Goal: Information Seeking & Learning: Learn about a topic

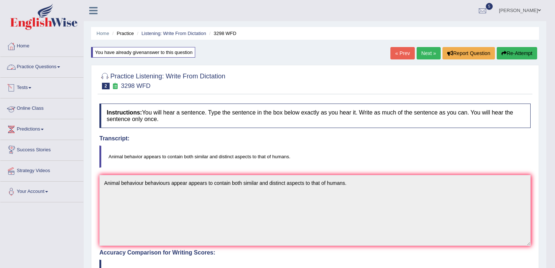
click at [57, 62] on link "Practice Questions" at bounding box center [41, 66] width 83 height 18
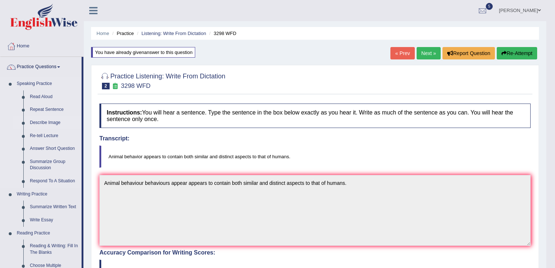
click at [42, 126] on link "Describe Image" at bounding box center [54, 122] width 55 height 13
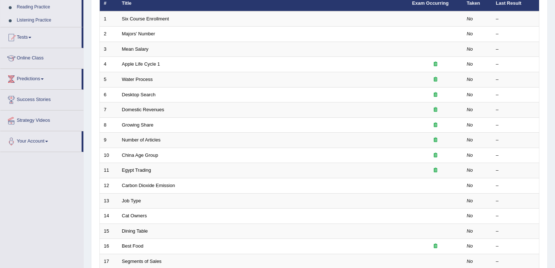
scroll to position [212, 0]
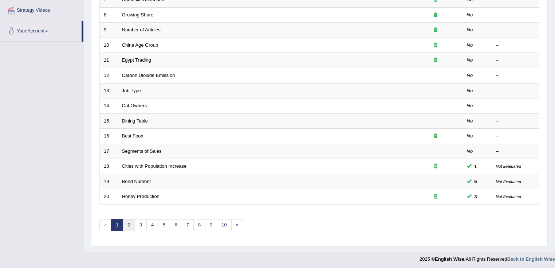
click at [131, 222] on link "2" at bounding box center [129, 225] width 12 height 12
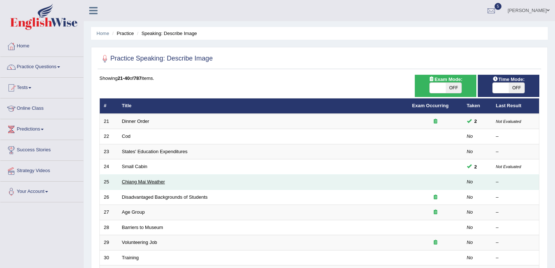
click at [144, 180] on link "Chiang Mai Weather" at bounding box center [143, 181] width 43 height 5
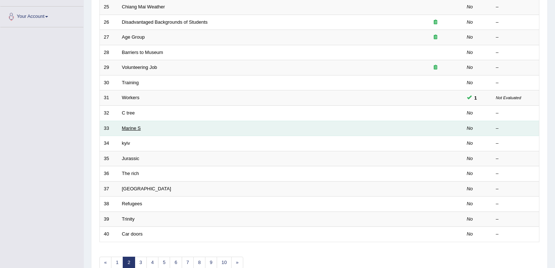
scroll to position [204, 0]
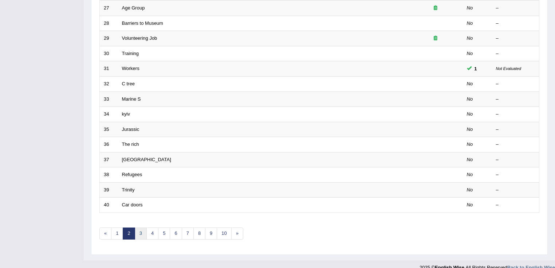
click at [138, 230] on link "3" at bounding box center [141, 233] width 12 height 12
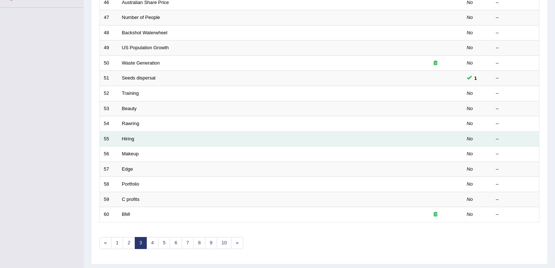
scroll to position [204, 0]
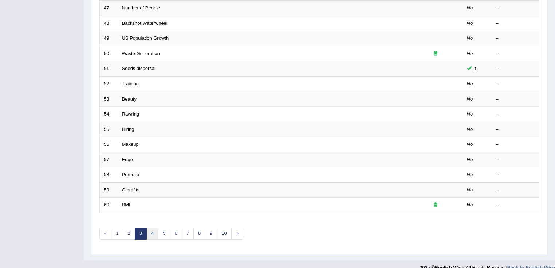
click at [152, 229] on link "4" at bounding box center [152, 233] width 12 height 12
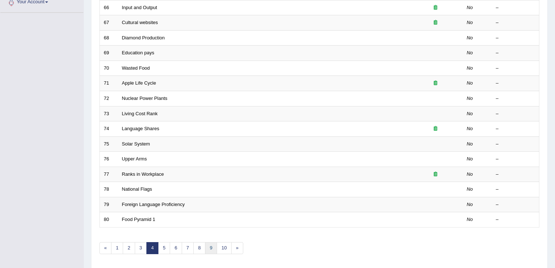
scroll to position [212, 0]
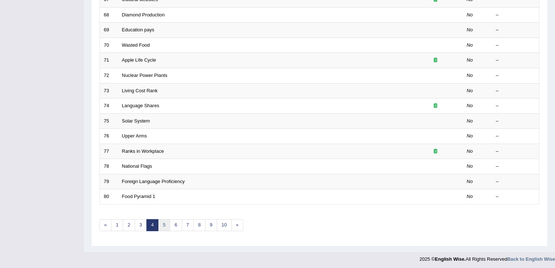
click at [161, 220] on link "5" at bounding box center [164, 225] width 12 height 12
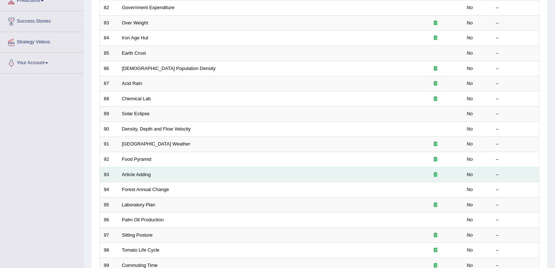
scroll to position [175, 0]
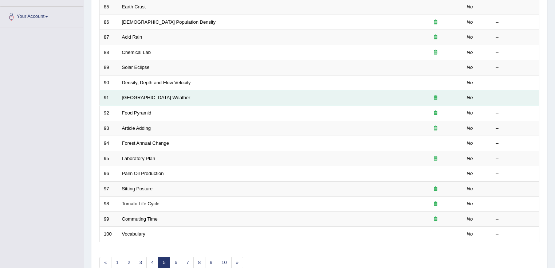
click at [144, 101] on td "Beijing Weather" at bounding box center [263, 97] width 290 height 15
click at [148, 98] on link "[GEOGRAPHIC_DATA] Weather" at bounding box center [156, 97] width 68 height 5
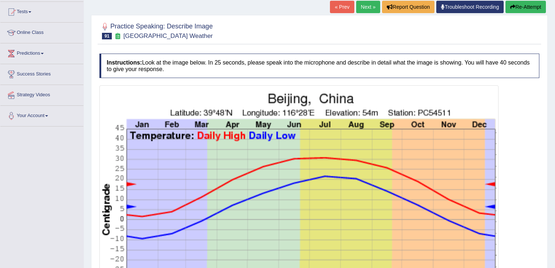
scroll to position [41, 0]
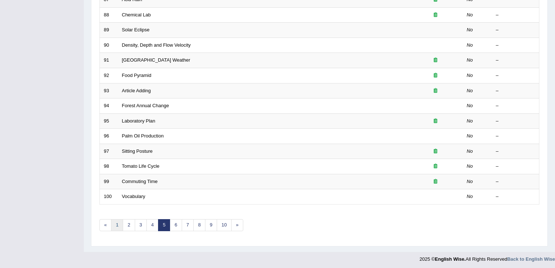
click at [116, 219] on link "1" at bounding box center [117, 225] width 12 height 12
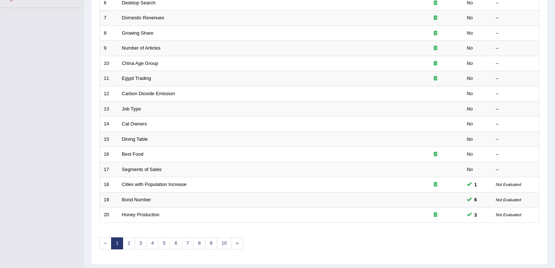
scroll to position [212, 0]
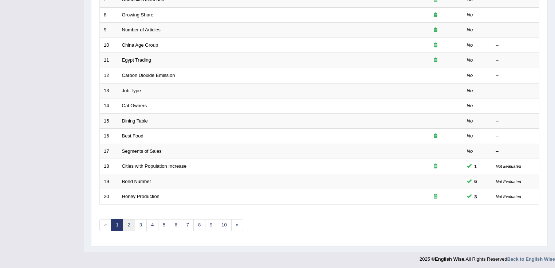
click at [130, 226] on link "2" at bounding box center [129, 225] width 12 height 12
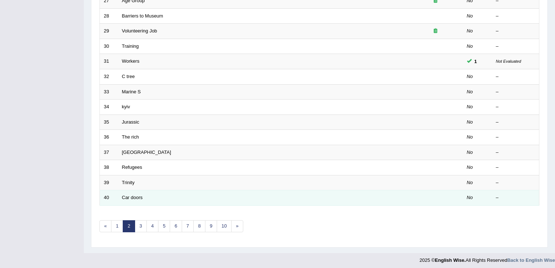
scroll to position [212, 0]
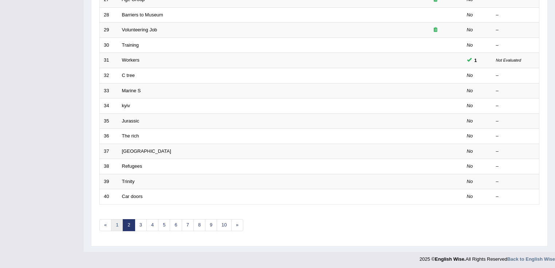
click at [120, 221] on link "1" at bounding box center [117, 225] width 12 height 12
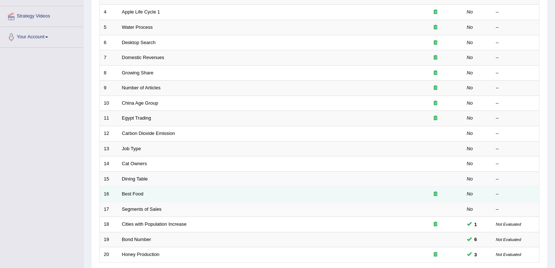
scroll to position [154, 0]
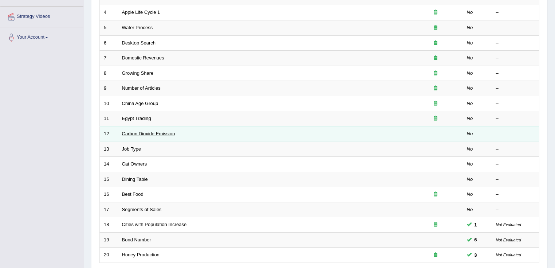
click at [139, 131] on link "Carbon Dioxide Emission" at bounding box center [148, 133] width 53 height 5
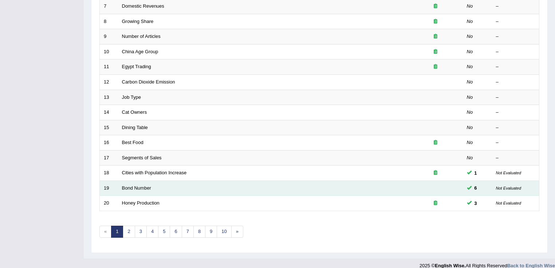
scroll to position [212, 0]
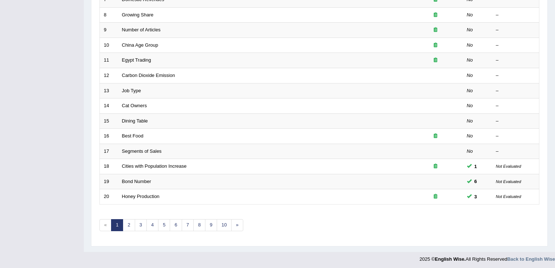
click at [114, 223] on link "1" at bounding box center [117, 225] width 12 height 12
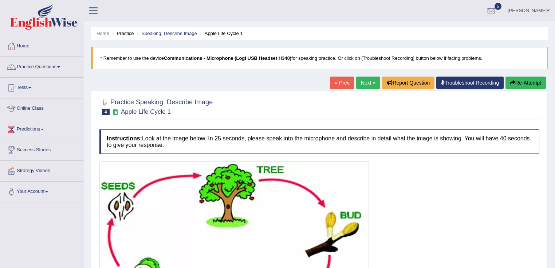
click at [368, 86] on link "Next »" at bounding box center [368, 82] width 24 height 12
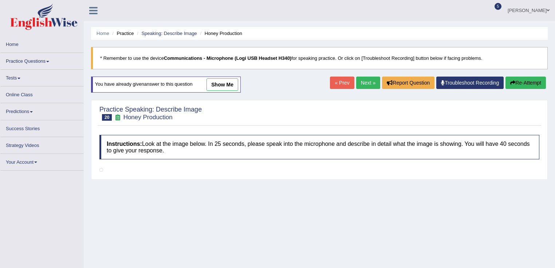
click at [339, 84] on link "« Prev" at bounding box center [342, 82] width 24 height 12
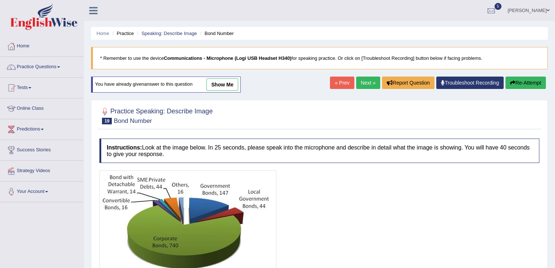
click at [370, 86] on link "Next »" at bounding box center [368, 82] width 24 height 12
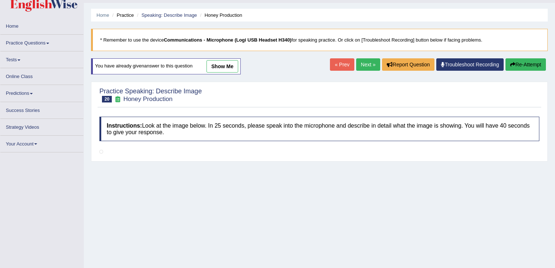
scroll to position [87, 0]
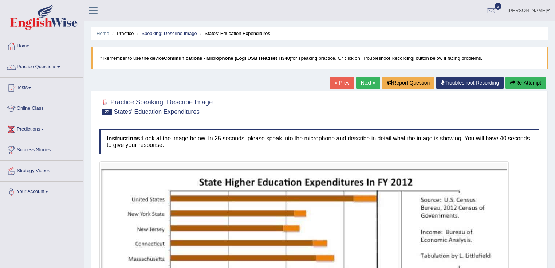
click at [363, 83] on link "Next »" at bounding box center [368, 82] width 24 height 12
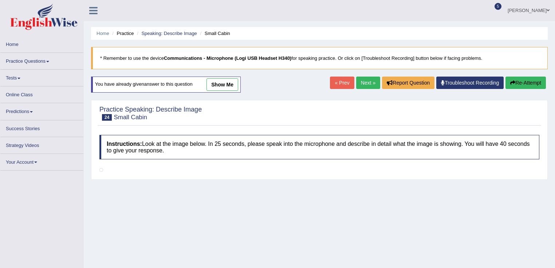
click at [363, 83] on link "Next »" at bounding box center [368, 82] width 24 height 12
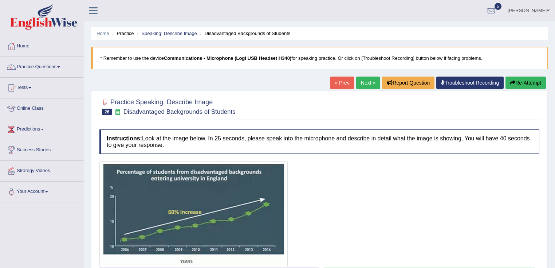
click at [363, 83] on link "Next »" at bounding box center [368, 82] width 24 height 12
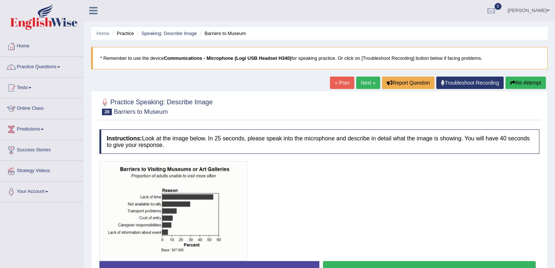
click at [363, 83] on link "Next »" at bounding box center [368, 82] width 24 height 12
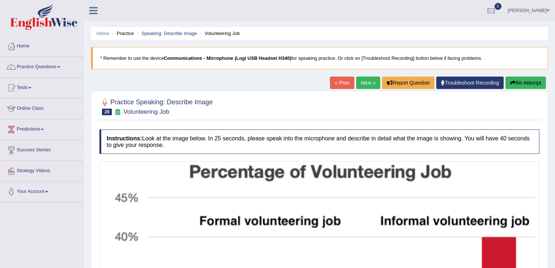
click at [363, 83] on link "Next »" at bounding box center [368, 82] width 24 height 12
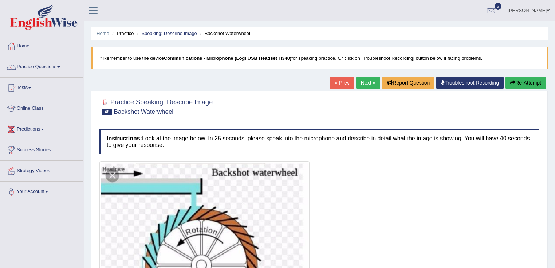
click at [360, 86] on link "Next »" at bounding box center [368, 82] width 24 height 12
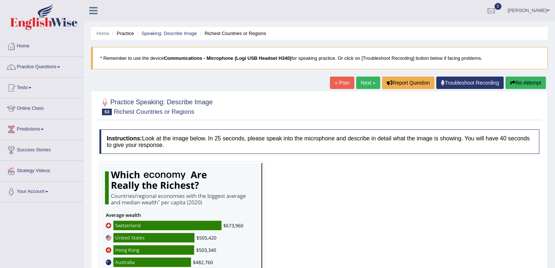
click at [360, 86] on link "Next »" at bounding box center [368, 82] width 24 height 12
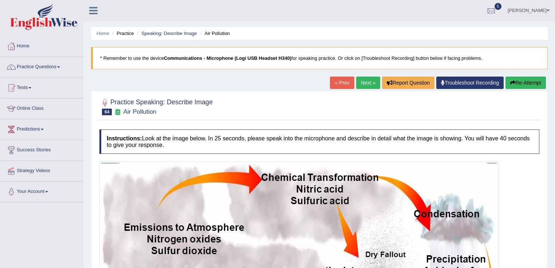
click at [360, 86] on link "Next »" at bounding box center [368, 82] width 24 height 12
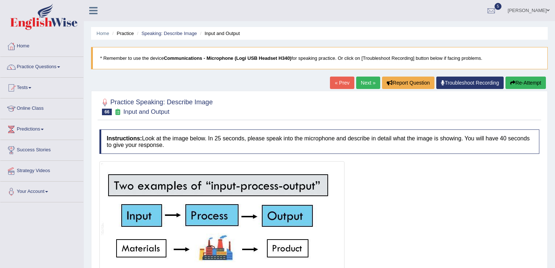
click at [369, 86] on link "Next »" at bounding box center [368, 82] width 24 height 12
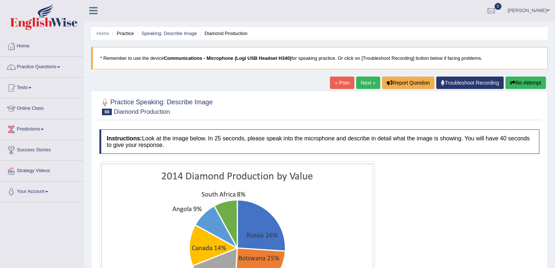
click at [367, 88] on link "Next »" at bounding box center [368, 82] width 24 height 12
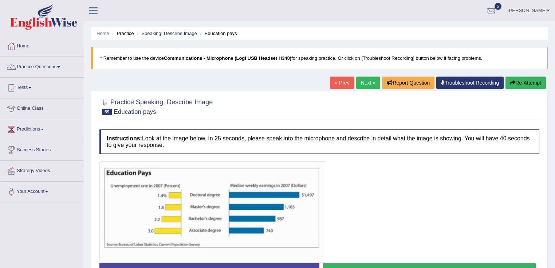
click at [367, 90] on div "« Prev Next » Report Question Troubleshoot Recording Re-Attempt" at bounding box center [439, 83] width 218 height 14
click at [367, 87] on link "Next »" at bounding box center [368, 82] width 24 height 12
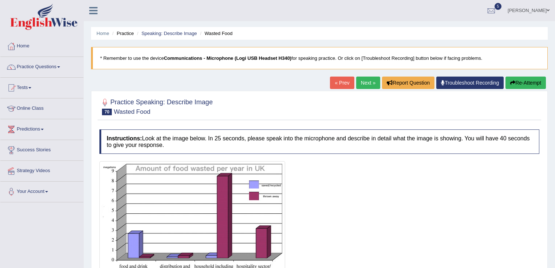
click at [366, 84] on link "Next »" at bounding box center [368, 82] width 24 height 12
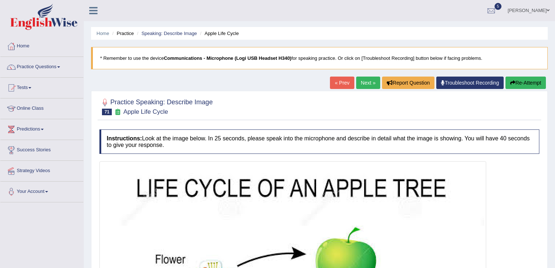
click at [366, 84] on link "Next »" at bounding box center [368, 82] width 24 height 12
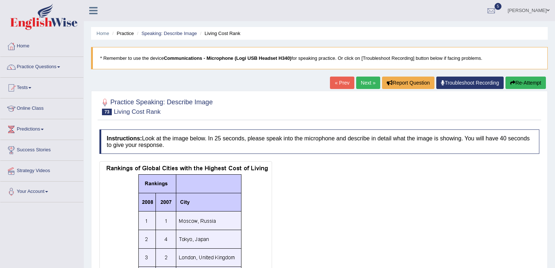
click at [365, 87] on link "Next »" at bounding box center [368, 82] width 24 height 12
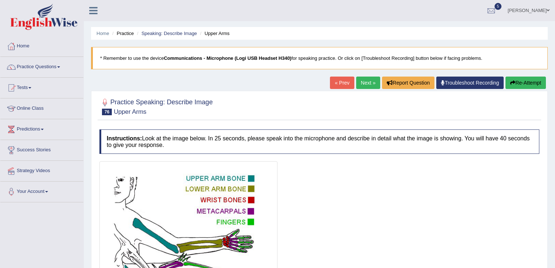
click at [365, 87] on link "Next »" at bounding box center [368, 82] width 24 height 12
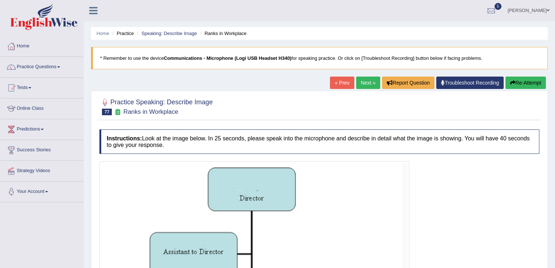
click at [365, 87] on link "Next »" at bounding box center [368, 82] width 24 height 12
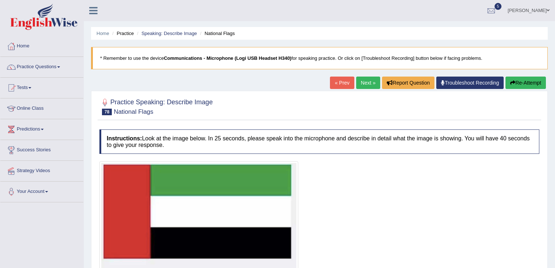
click at [365, 87] on link "Next »" at bounding box center [368, 82] width 24 height 12
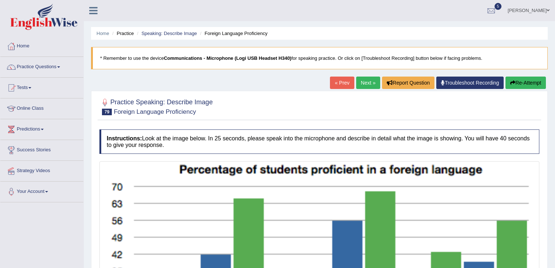
click at [365, 87] on link "Next »" at bounding box center [368, 82] width 24 height 12
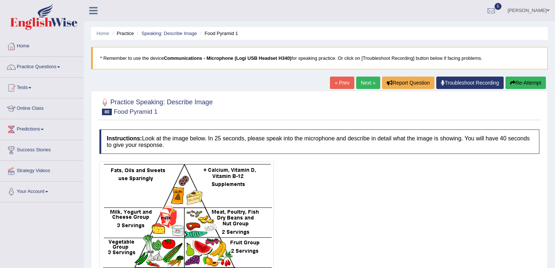
click at [365, 87] on link "Next »" at bounding box center [368, 82] width 24 height 12
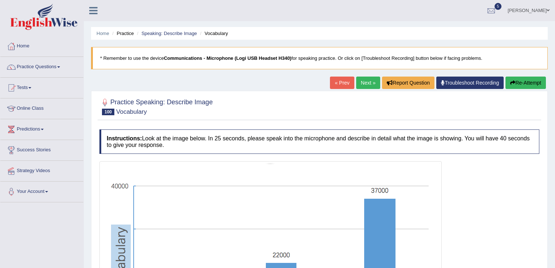
click at [371, 85] on link "Next »" at bounding box center [368, 82] width 24 height 12
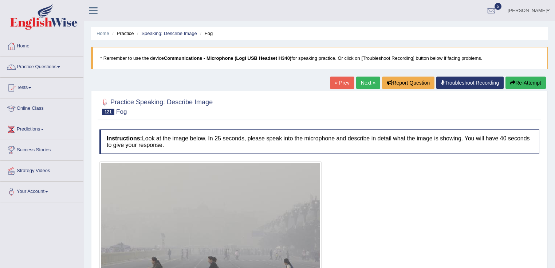
click at [371, 85] on link "Next »" at bounding box center [368, 82] width 24 height 12
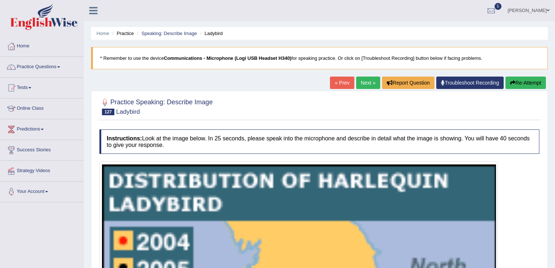
click at [371, 85] on link "Next »" at bounding box center [368, 82] width 24 height 12
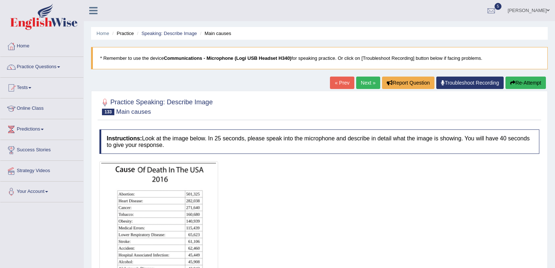
click at [371, 85] on link "Next »" at bounding box center [368, 82] width 24 height 12
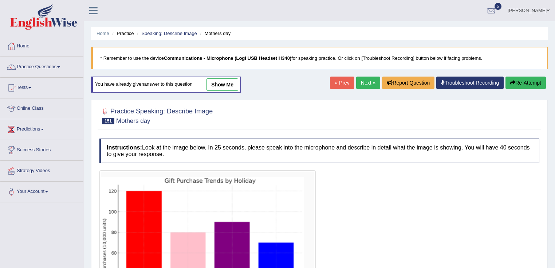
click at [364, 86] on link "Next »" at bounding box center [368, 82] width 24 height 12
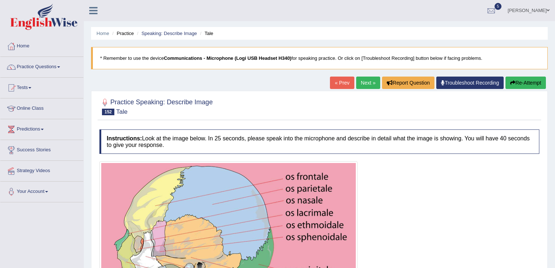
click at [364, 86] on link "Next »" at bounding box center [368, 82] width 24 height 12
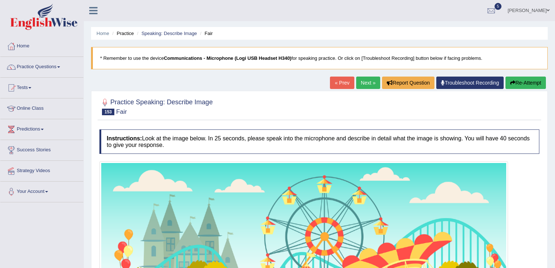
click at [364, 86] on link "Next »" at bounding box center [368, 82] width 24 height 12
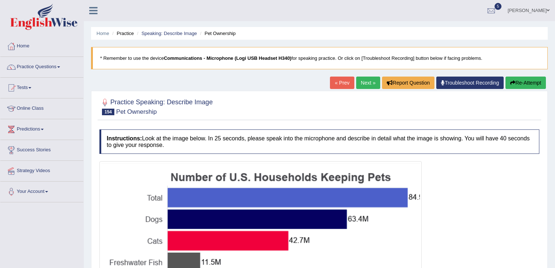
click at [366, 77] on link "Next »" at bounding box center [368, 82] width 24 height 12
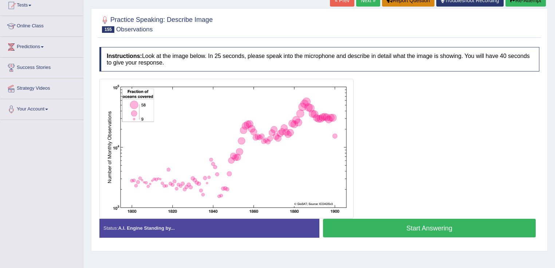
scroll to position [27, 0]
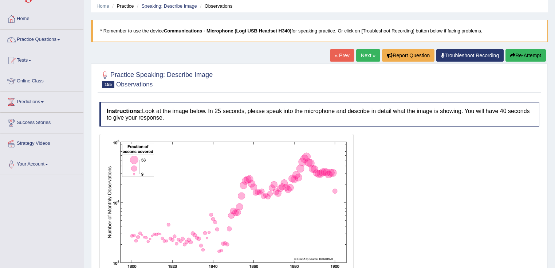
click at [337, 56] on link "« Prev" at bounding box center [342, 55] width 24 height 12
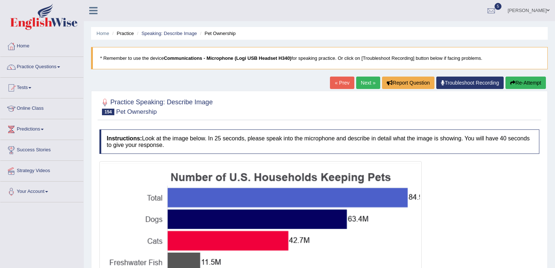
click at [358, 82] on link "Next »" at bounding box center [368, 82] width 24 height 12
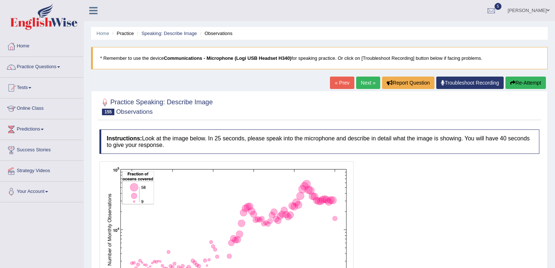
click at [363, 84] on link "Next »" at bounding box center [368, 82] width 24 height 12
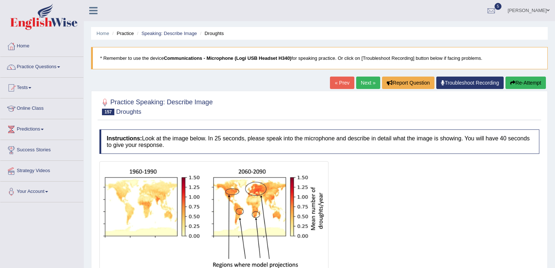
click at [364, 86] on link "Next »" at bounding box center [368, 82] width 24 height 12
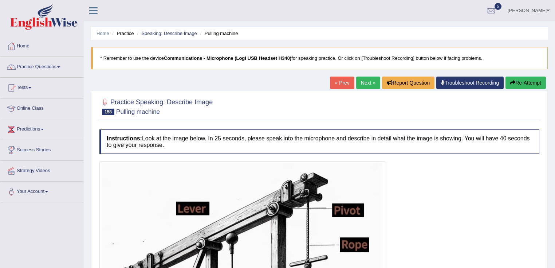
click at [364, 86] on link "Next »" at bounding box center [368, 82] width 24 height 12
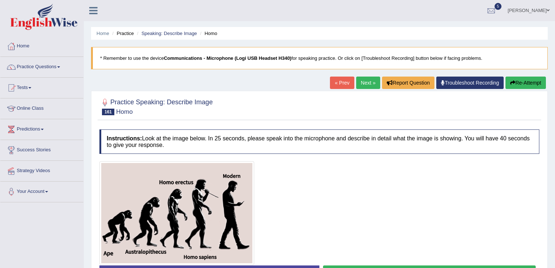
click at [364, 86] on link "Next »" at bounding box center [368, 82] width 24 height 12
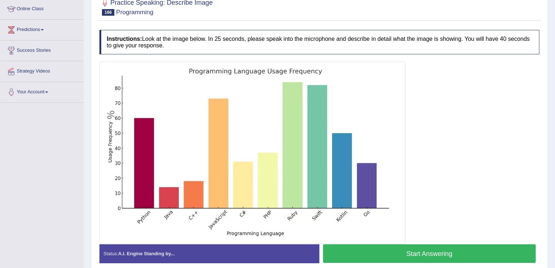
scroll to position [43, 0]
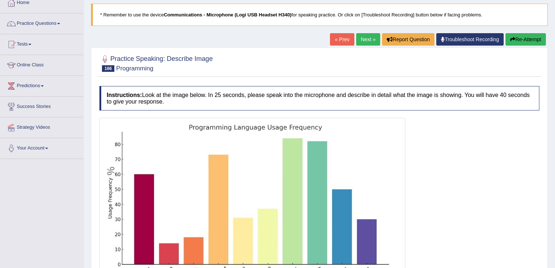
click at [362, 39] on link "Next »" at bounding box center [368, 39] width 24 height 12
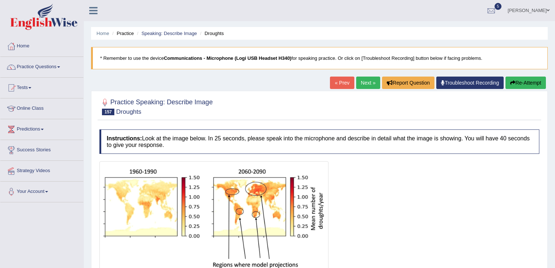
click at [334, 83] on link "« Prev" at bounding box center [342, 82] width 24 height 12
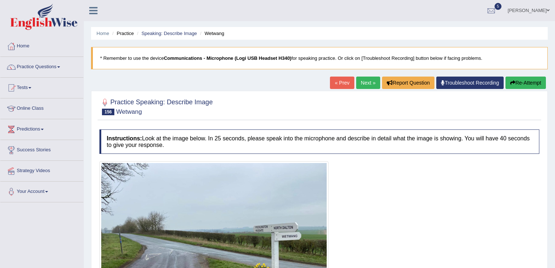
click at [332, 83] on link "« Prev" at bounding box center [342, 82] width 24 height 12
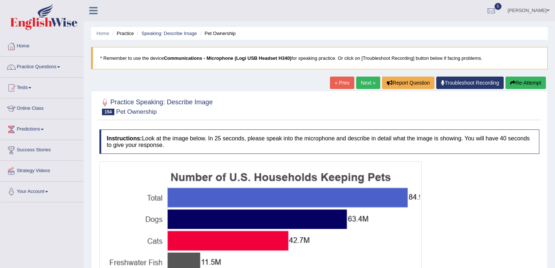
click at [370, 76] on div "Home Practice Speaking: Describe Image Pet Ownership * Remember to use the devi…" at bounding box center [319, 212] width 471 height 424
click at [370, 80] on link "Next »" at bounding box center [368, 82] width 24 height 12
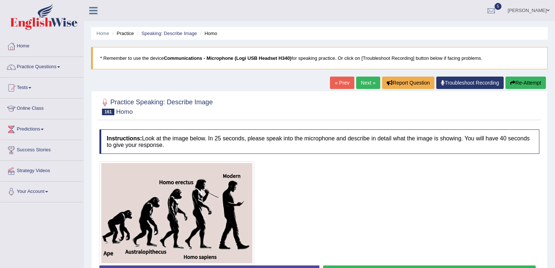
click at [370, 81] on link "Next »" at bounding box center [368, 82] width 24 height 12
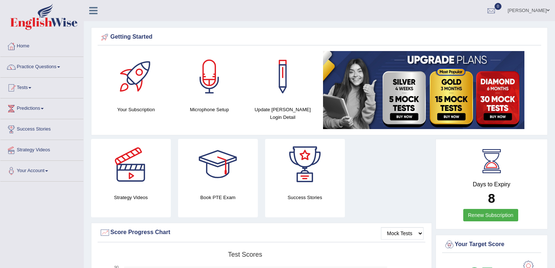
click at [30, 65] on link "Practice Questions" at bounding box center [41, 66] width 83 height 18
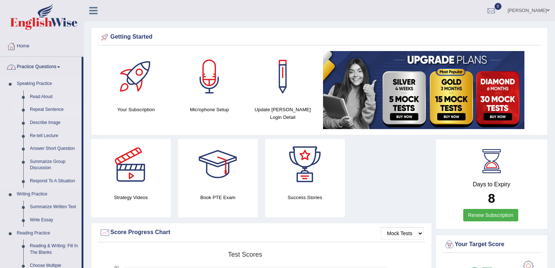
click at [45, 115] on link "Repeat Sentence" at bounding box center [54, 109] width 55 height 13
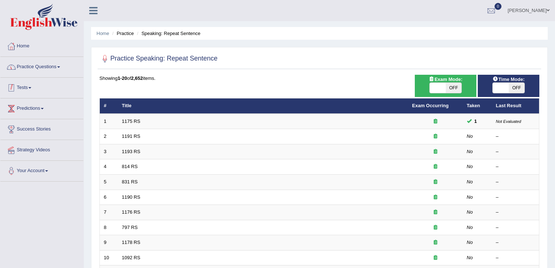
click at [46, 64] on link "Practice Questions" at bounding box center [41, 66] width 83 height 18
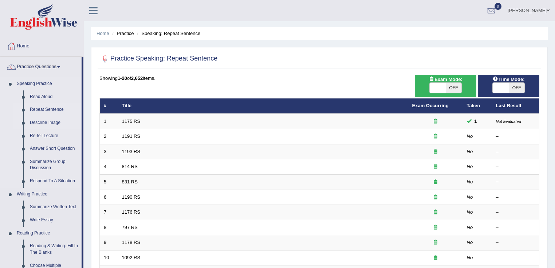
click at [43, 125] on link "Describe Image" at bounding box center [54, 122] width 55 height 13
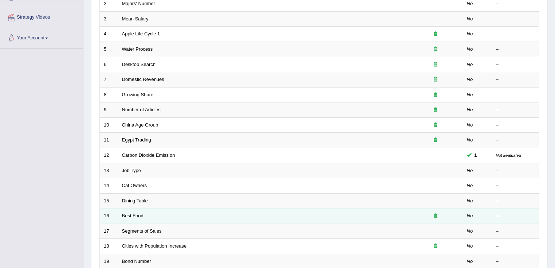
scroll to position [175, 0]
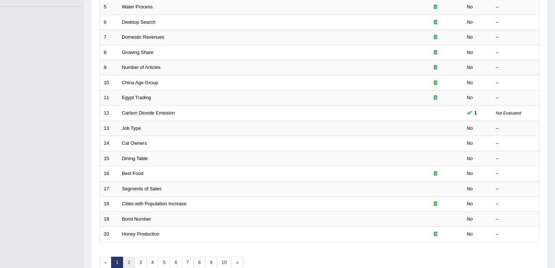
click at [131, 258] on link "2" at bounding box center [129, 262] width 12 height 12
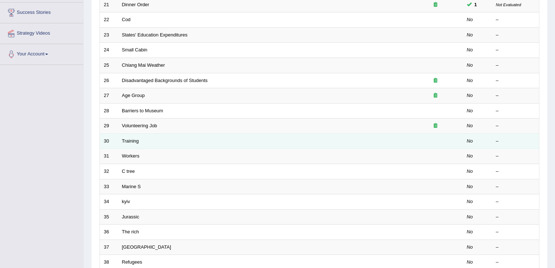
scroll to position [204, 0]
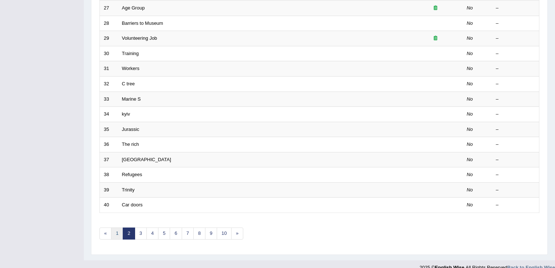
click at [119, 234] on link "1" at bounding box center [117, 233] width 12 height 12
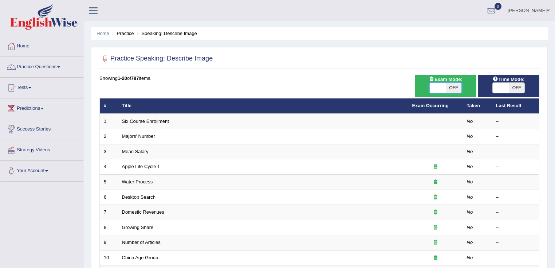
click at [437, 86] on span at bounding box center [438, 88] width 16 height 10
checkbox input "true"
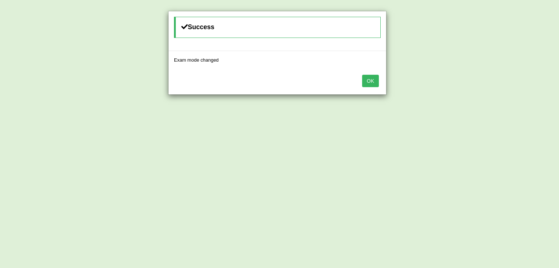
click at [371, 83] on button "OK" at bounding box center [370, 81] width 17 height 12
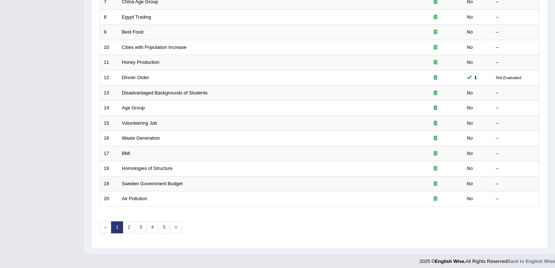
scroll to position [212, 0]
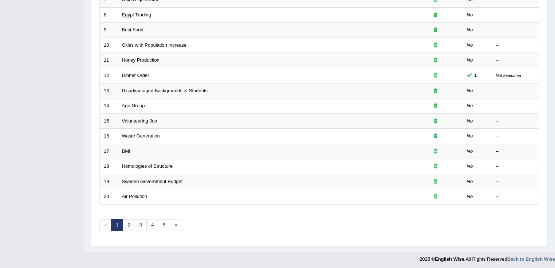
click at [125, 216] on div "Showing 1-20 of 95 items. # Title Exam Occurring Taken Last Result 1 Apple Life…" at bounding box center [319, 51] width 440 height 378
click at [125, 223] on link "2" at bounding box center [129, 225] width 12 height 12
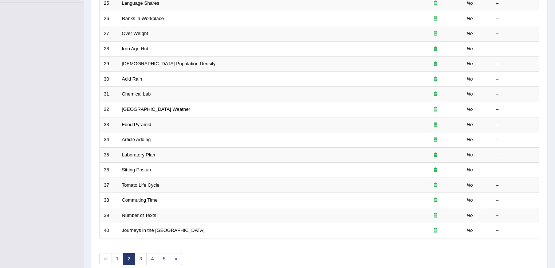
scroll to position [212, 0]
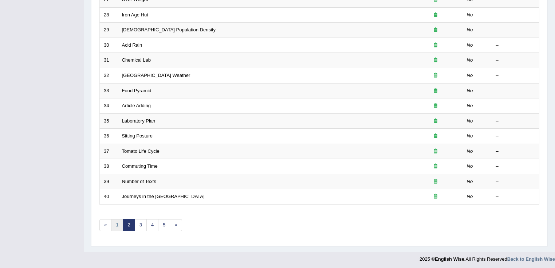
click at [119, 224] on link "1" at bounding box center [117, 225] width 12 height 12
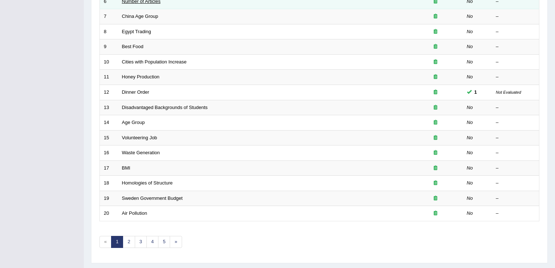
scroll to position [212, 0]
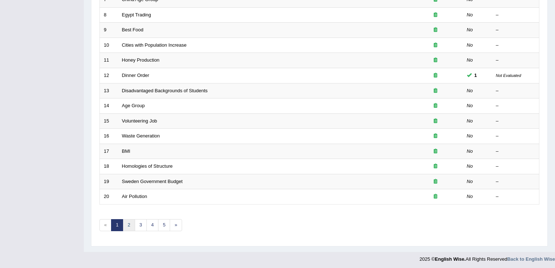
click at [128, 224] on link "2" at bounding box center [129, 225] width 12 height 12
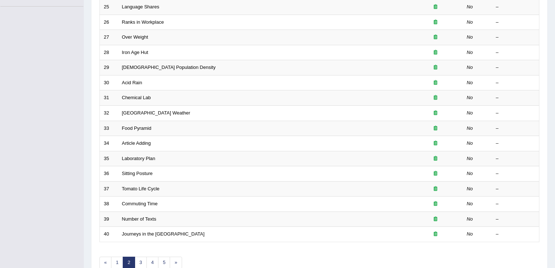
scroll to position [87, 0]
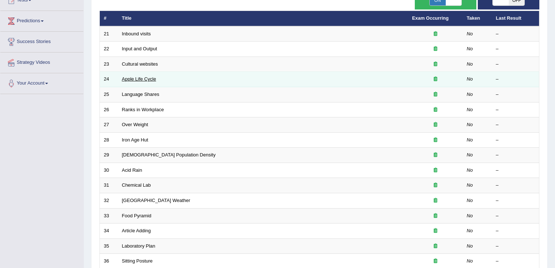
click at [150, 78] on link "Apple Life Cycle" at bounding box center [139, 78] width 34 height 5
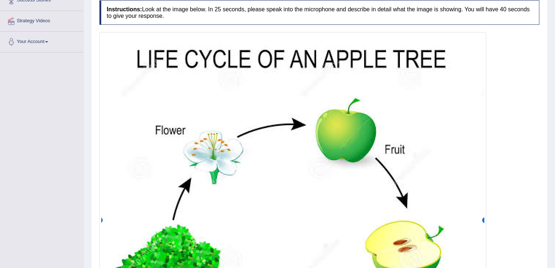
scroll to position [64, 0]
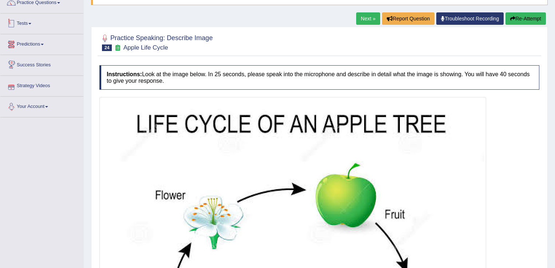
click at [31, 12] on li "Practice Questions Speaking Practice Read Aloud Repeat Sentence Describe Image …" at bounding box center [41, 3] width 83 height 21
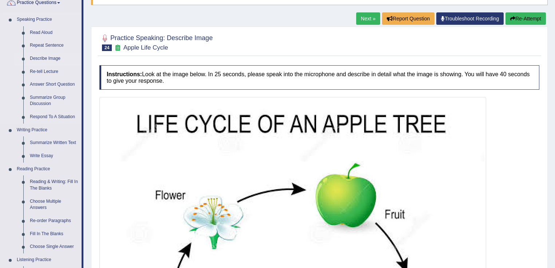
click at [41, 57] on link "Describe Image" at bounding box center [54, 58] width 55 height 13
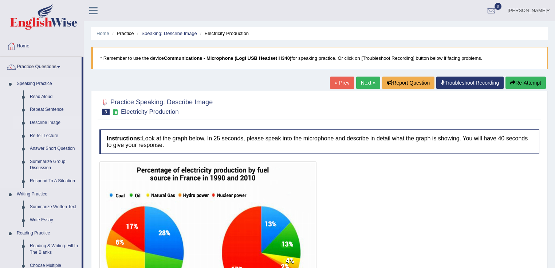
click at [43, 122] on link "Describe Image" at bounding box center [54, 122] width 55 height 13
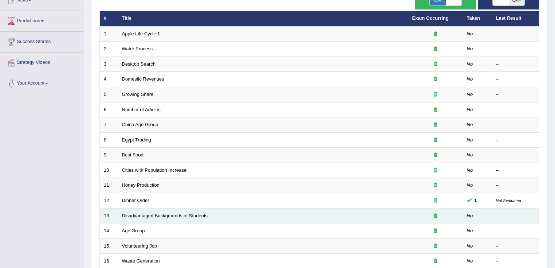
scroll to position [117, 0]
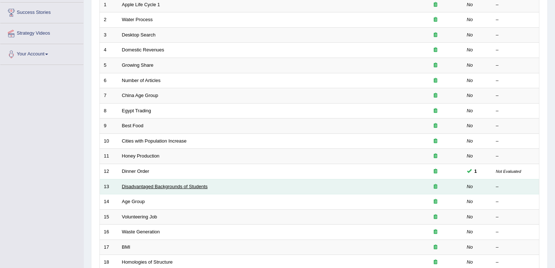
click at [138, 185] on link "Disadvantaged Backgrounds of Students" at bounding box center [165, 186] width 86 height 5
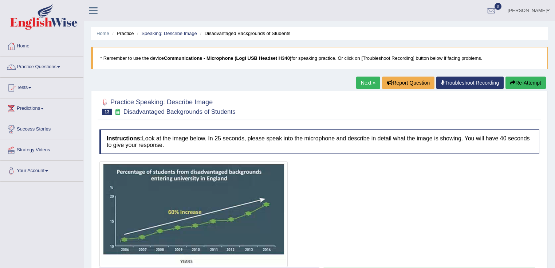
click at [370, 78] on link "Next »" at bounding box center [368, 82] width 24 height 12
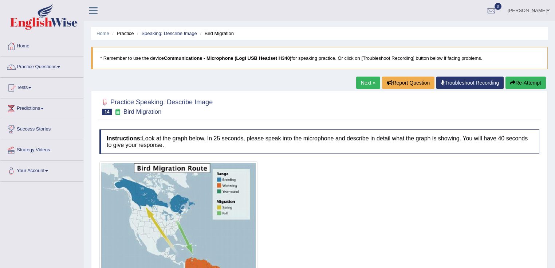
click at [368, 80] on link "Next »" at bounding box center [368, 82] width 24 height 12
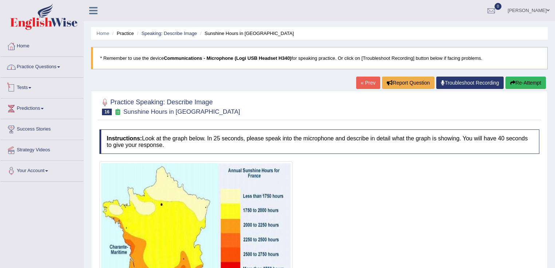
click at [45, 72] on link "Practice Questions" at bounding box center [41, 66] width 83 height 18
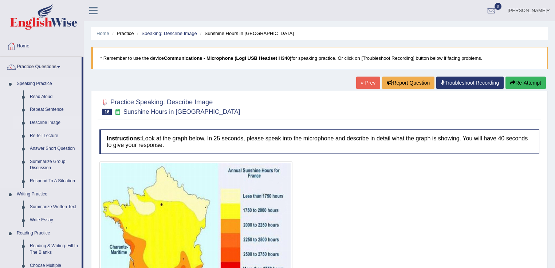
click at [38, 119] on link "Describe Image" at bounding box center [54, 122] width 55 height 13
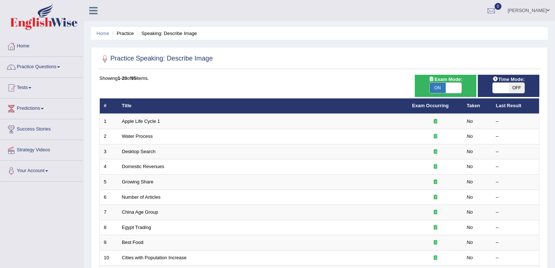
click at [447, 85] on span at bounding box center [454, 88] width 16 height 10
checkbox input "false"
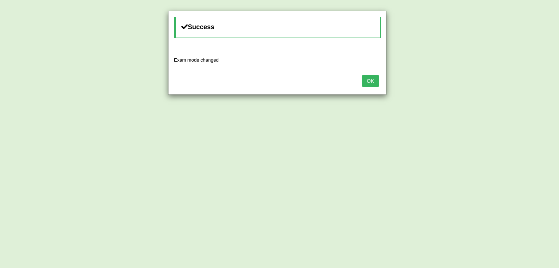
click at [367, 76] on button "OK" at bounding box center [370, 81] width 17 height 12
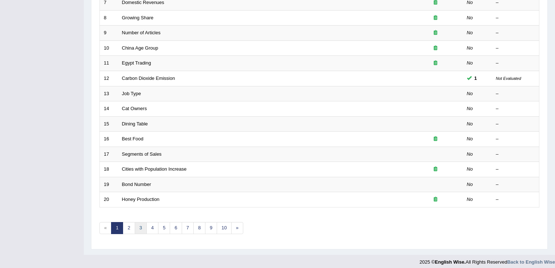
scroll to position [212, 0]
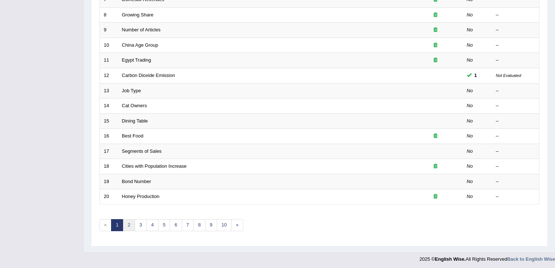
click at [130, 221] on link "2" at bounding box center [129, 225] width 12 height 12
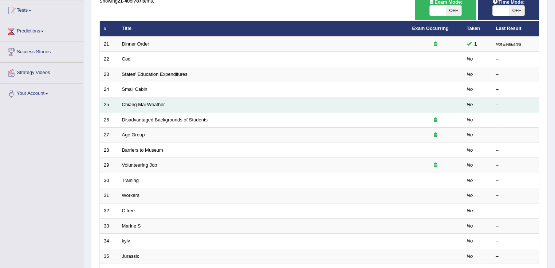
scroll to position [87, 0]
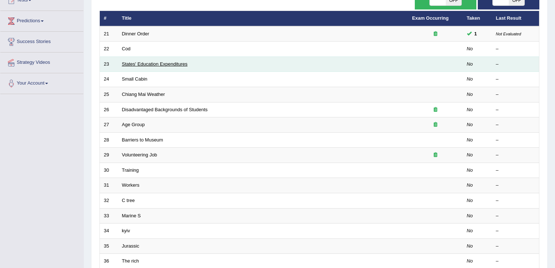
click at [167, 63] on link "States' Education Expenditures" at bounding box center [155, 63] width 66 height 5
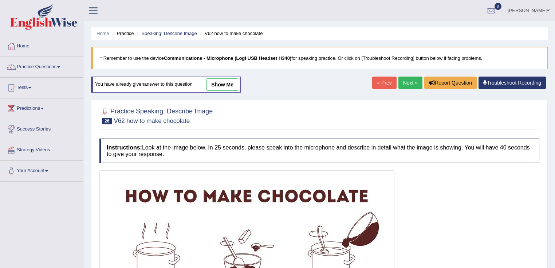
click at [406, 83] on link "Next »" at bounding box center [410, 82] width 24 height 12
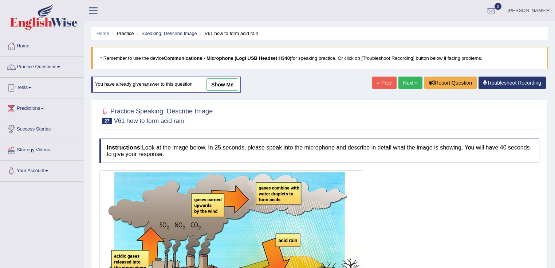
click at [406, 83] on link "Next »" at bounding box center [410, 82] width 24 height 12
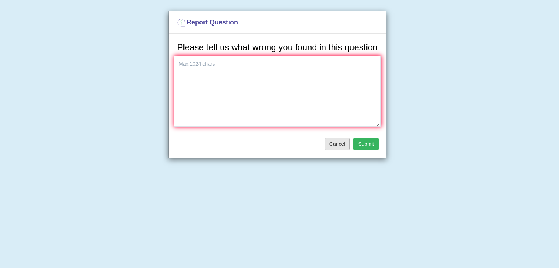
click at [336, 144] on button "Cancel" at bounding box center [337, 144] width 25 height 12
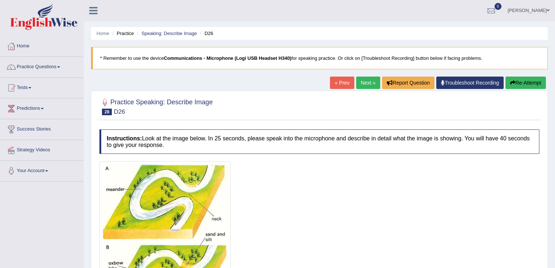
click at [366, 83] on link "Next »" at bounding box center [368, 82] width 24 height 12
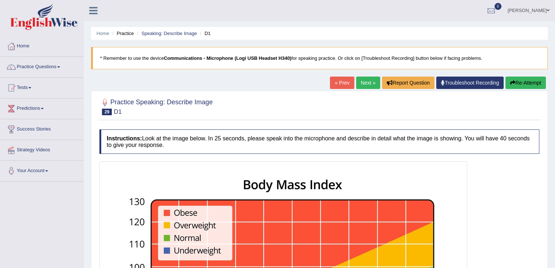
click at [366, 83] on link "Next »" at bounding box center [368, 82] width 24 height 12
